Goal: Transaction & Acquisition: Purchase product/service

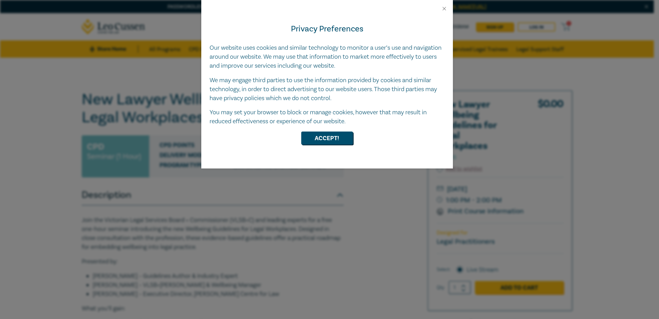
click at [337, 150] on div "Privacy Preferences Our website uses cookies and similar technology to monitor …" at bounding box center [327, 90] width 252 height 157
click at [329, 139] on button "Accept!" at bounding box center [327, 137] width 52 height 13
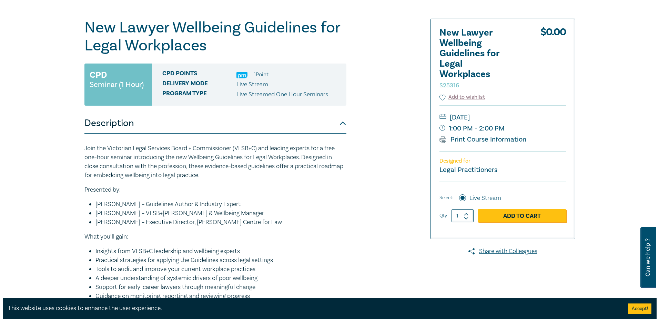
scroll to position [34, 0]
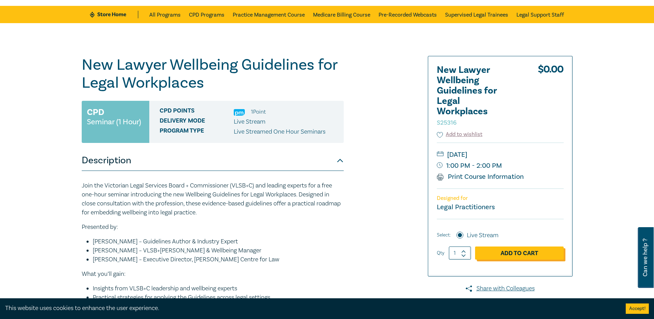
click at [524, 255] on link "Add to Cart" at bounding box center [519, 252] width 89 height 13
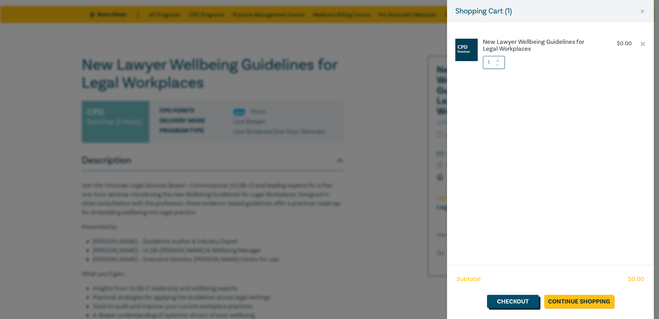
click at [517, 305] on link "Checkout" at bounding box center [513, 301] width 52 height 13
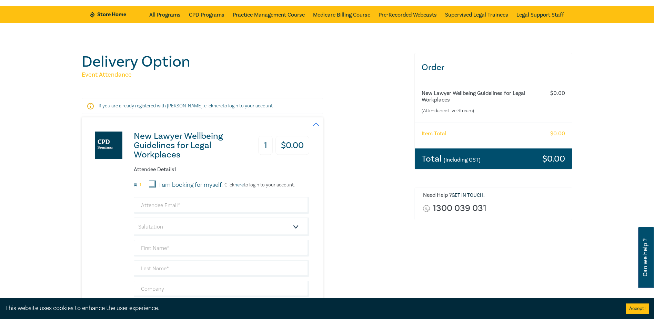
scroll to position [69, 0]
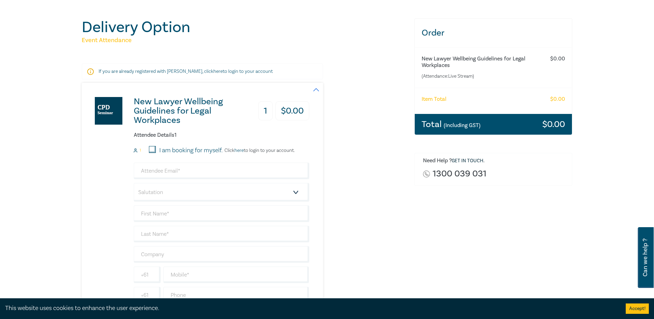
click at [638, 306] on button "Accept!" at bounding box center [637, 308] width 23 height 10
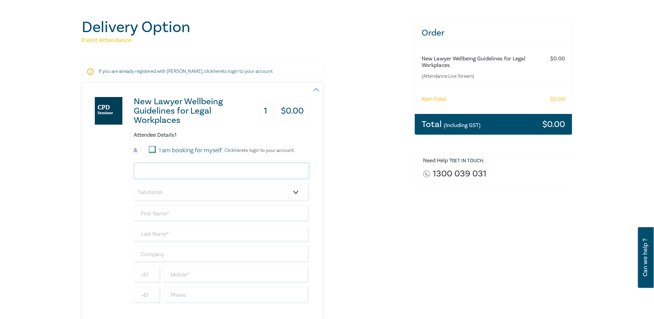
click at [184, 174] on input "email" at bounding box center [222, 170] width 176 height 17
type input "tess@cahillfamilylawyers.com.au"
type input "Tess"
type input "[PERSON_NAME]"
type input "[PERSON_NAME] Family Lawyers"
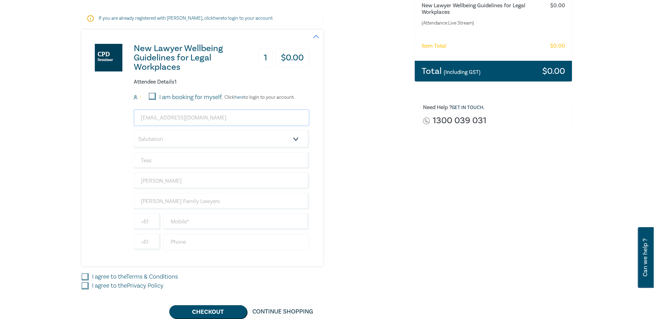
scroll to position [138, 0]
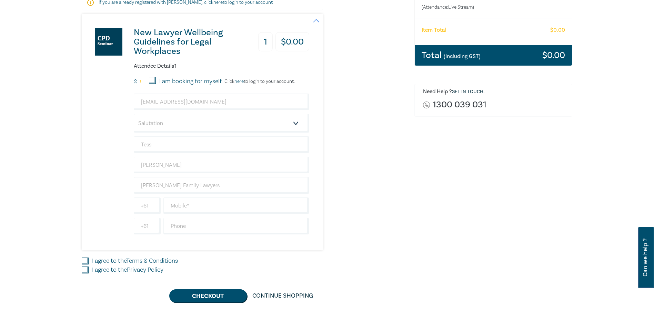
click at [181, 194] on div "tess@cahillfamilylawyers.com.au Salutation Mr. Mrs. Ms. Miss Dr. Prof. Other Te…" at bounding box center [222, 163] width 176 height 141
click at [186, 203] on input "text" at bounding box center [236, 205] width 146 height 17
type input "0425390500"
type input "03582217844"
click at [84, 260] on input "I agree to the Terms & Conditions" at bounding box center [85, 260] width 7 height 7
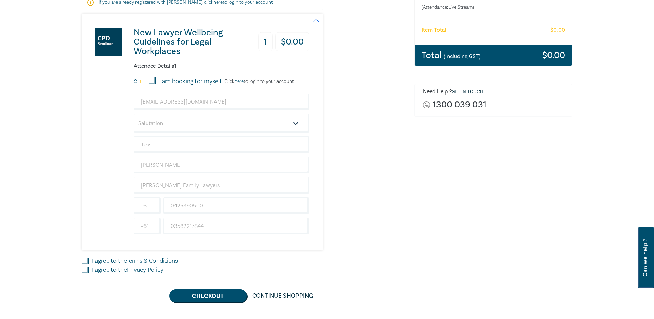
checkbox input "true"
click at [84, 268] on input "I agree to the Privacy Policy" at bounding box center [85, 269] width 7 height 7
checkbox input "true"
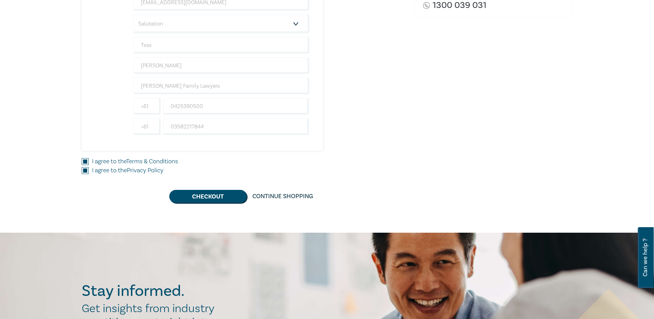
scroll to position [241, 0]
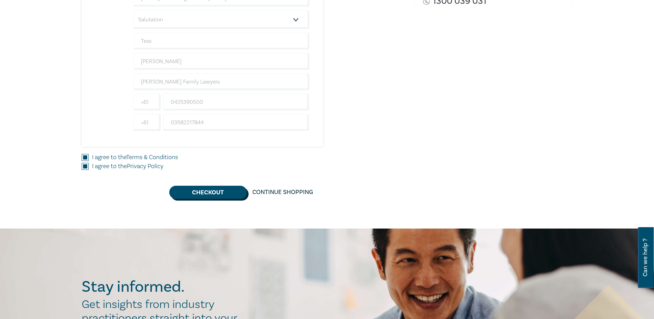
click at [206, 193] on button "Checkout" at bounding box center [208, 192] width 78 height 13
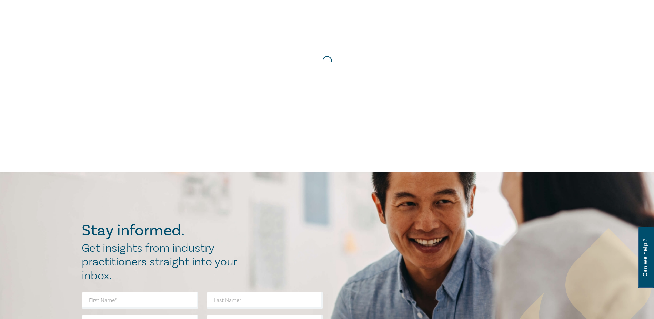
scroll to position [0, 0]
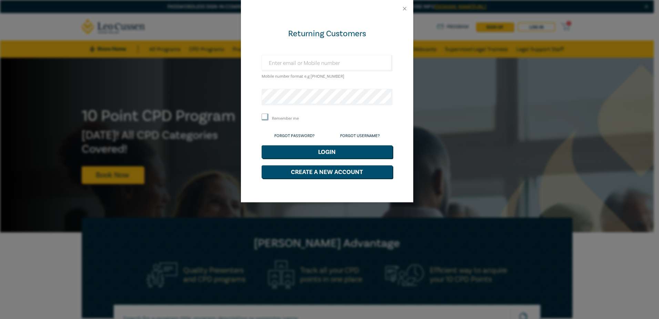
click at [400, 9] on div at bounding box center [327, 8] width 172 height 17
click at [403, 9] on button "Close" at bounding box center [405, 9] width 6 height 6
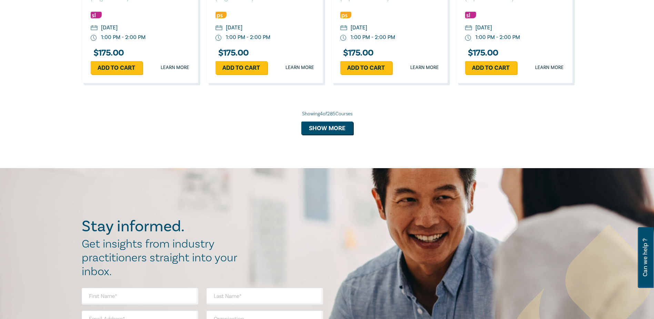
scroll to position [517, 0]
